Goal: Task Accomplishment & Management: Manage account settings

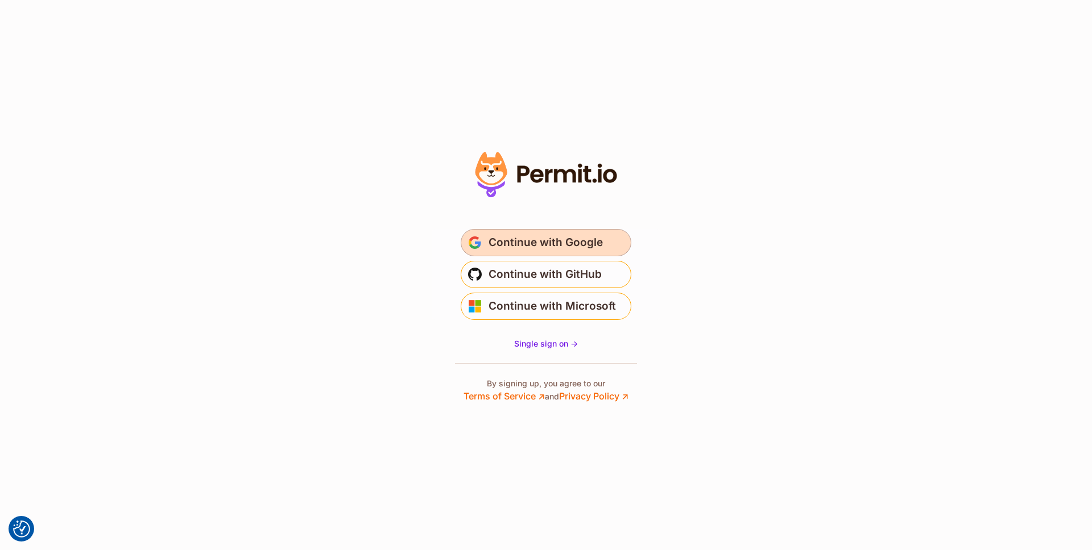
click at [574, 246] on span "Continue with Google" at bounding box center [545, 243] width 114 height 18
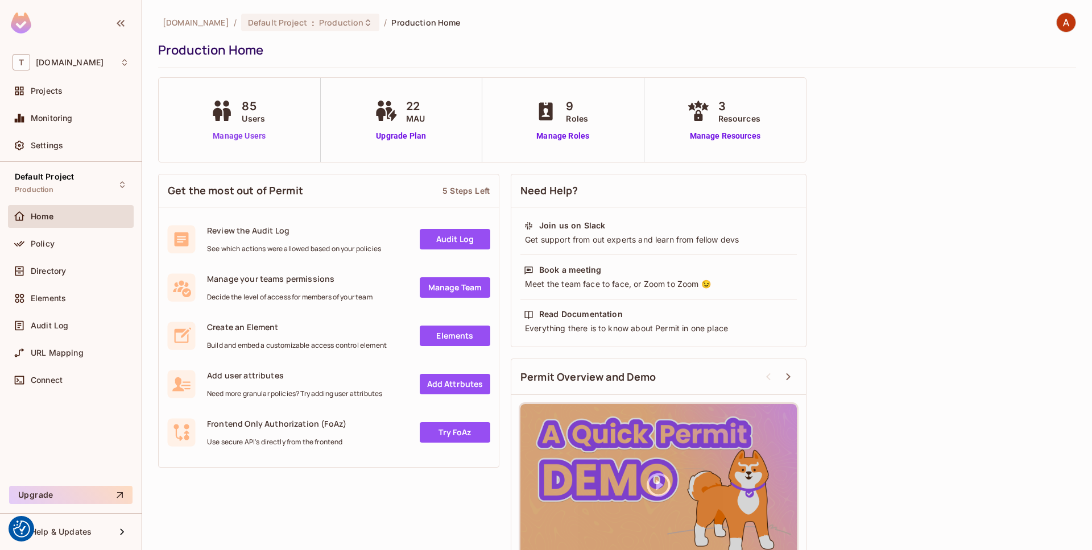
click at [239, 139] on link "Manage Users" at bounding box center [239, 136] width 63 height 12
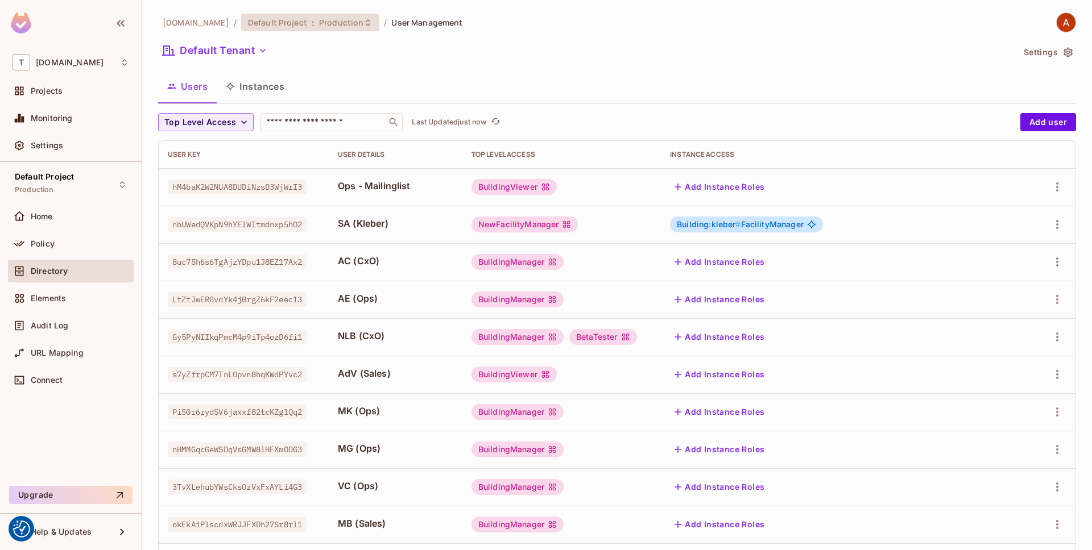
click at [319, 23] on span "Production" at bounding box center [341, 22] width 44 height 11
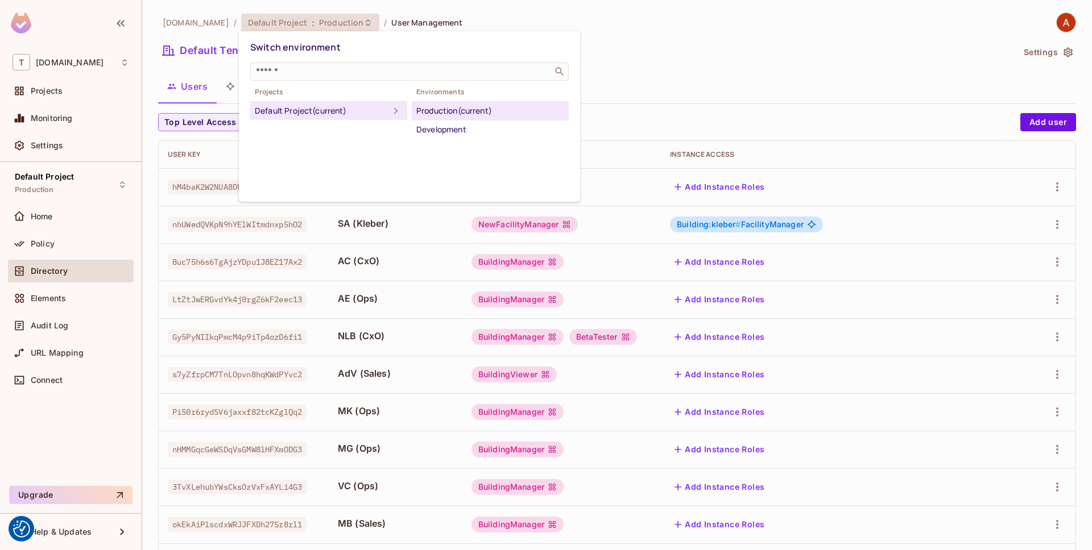
click at [728, 39] on div at bounding box center [546, 275] width 1092 height 550
